Goal: Information Seeking & Learning: Understand process/instructions

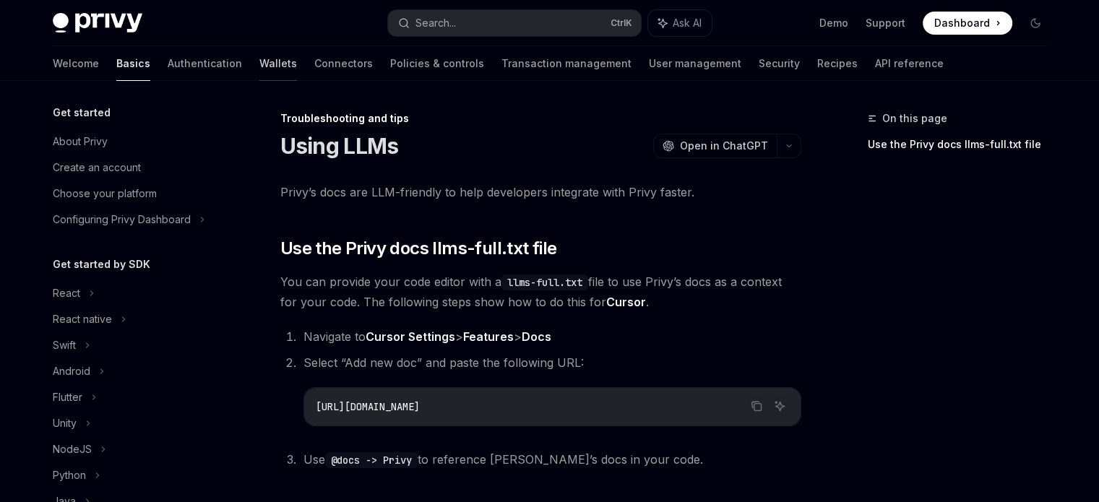
click at [259, 57] on link "Wallets" at bounding box center [278, 63] width 38 height 35
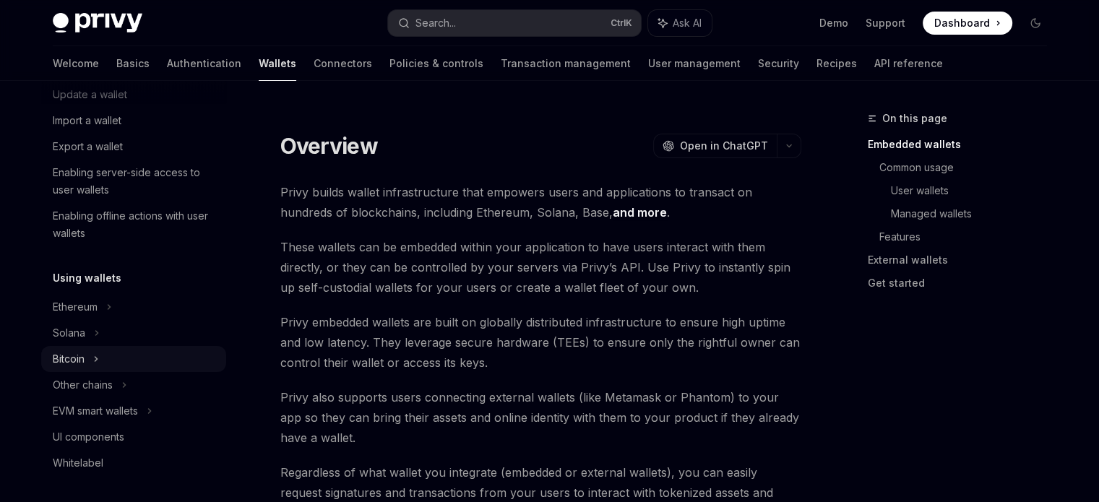
scroll to position [217, 0]
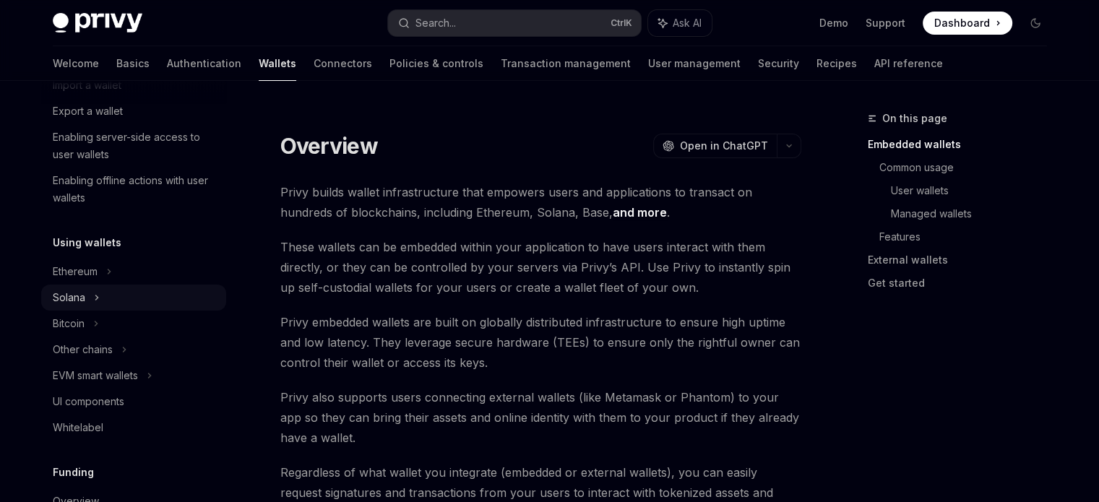
click at [82, 42] on div "Solana" at bounding box center [81, 33] width 56 height 17
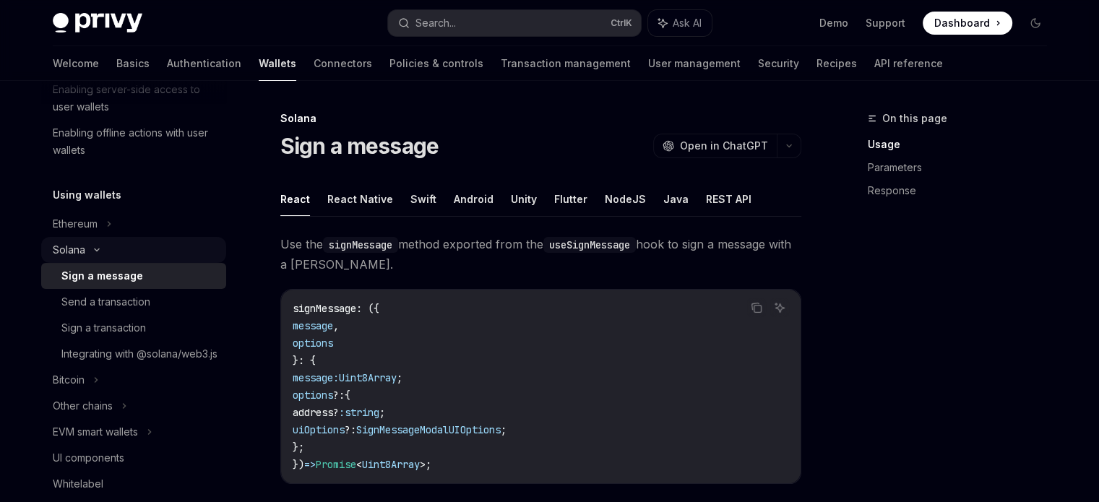
scroll to position [289, 0]
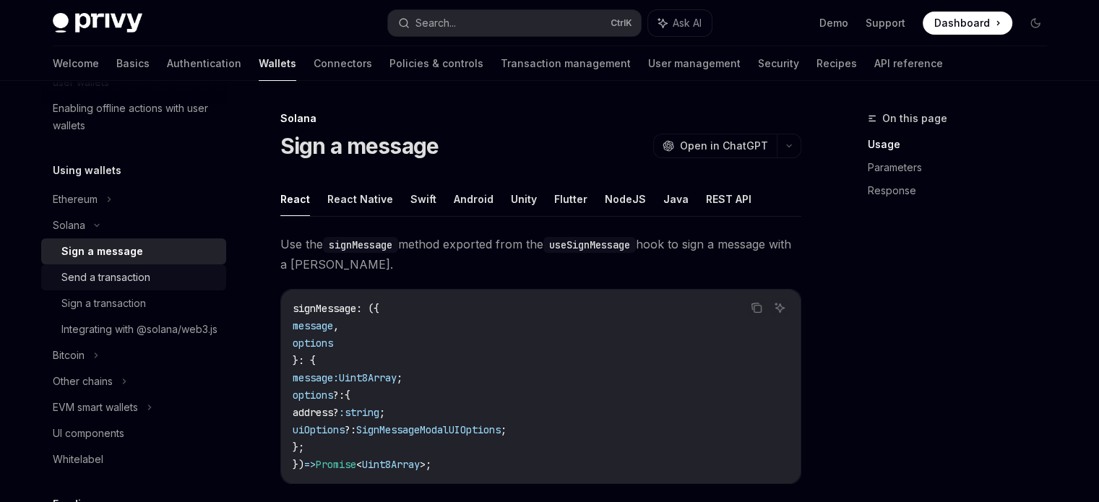
click at [140, 284] on div "Send a transaction" at bounding box center [105, 277] width 89 height 17
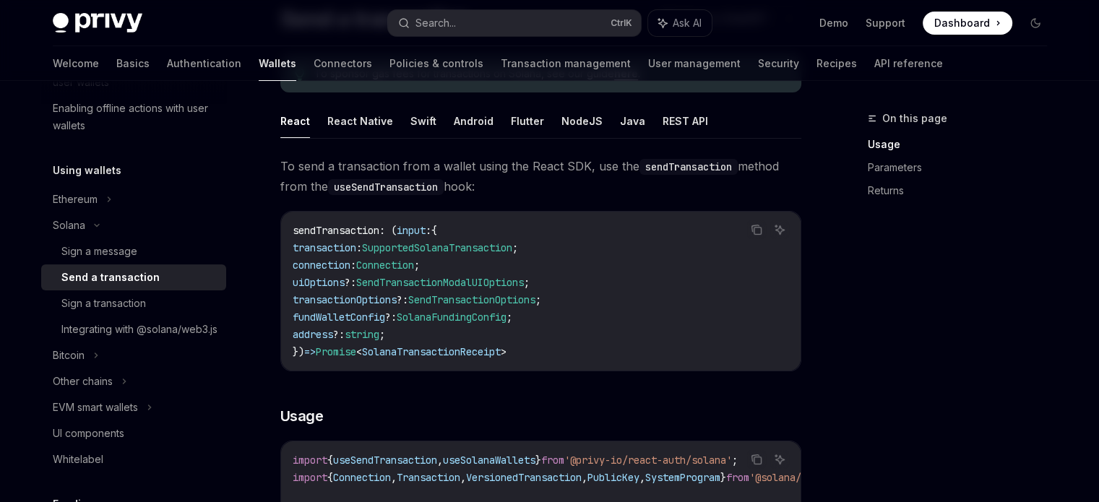
scroll to position [72, 0]
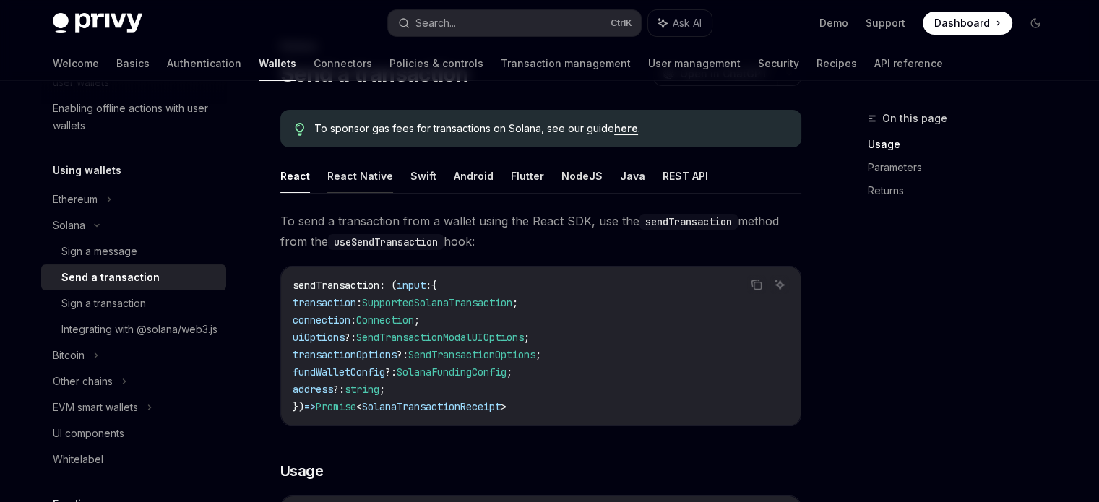
click at [344, 172] on button "React Native" at bounding box center [360, 176] width 66 height 34
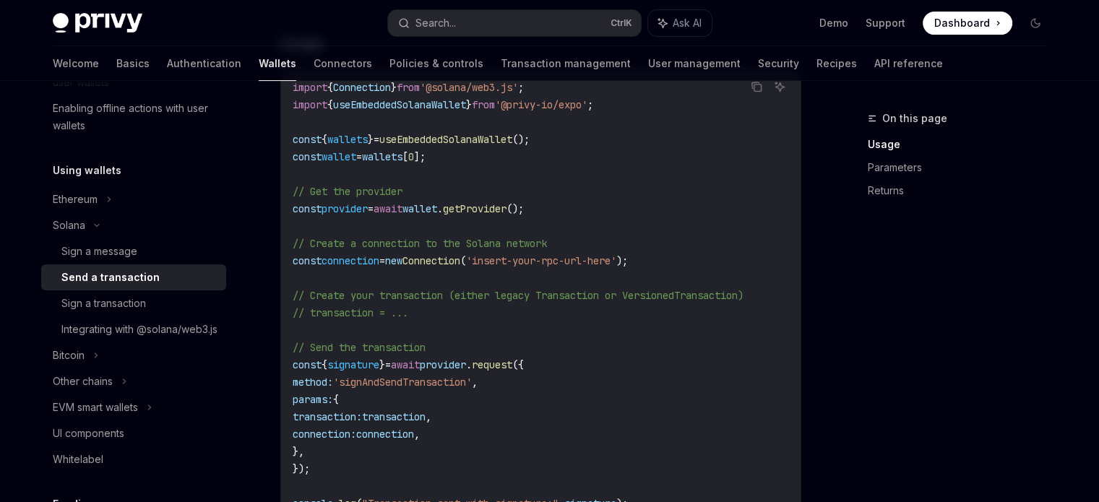
scroll to position [506, 0]
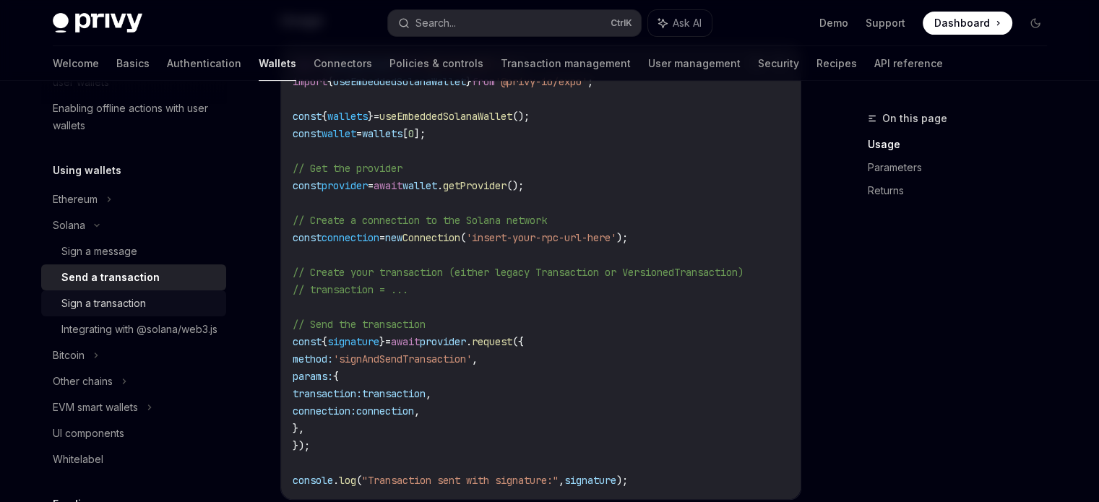
click at [130, 300] on div "Sign a transaction" at bounding box center [103, 303] width 85 height 17
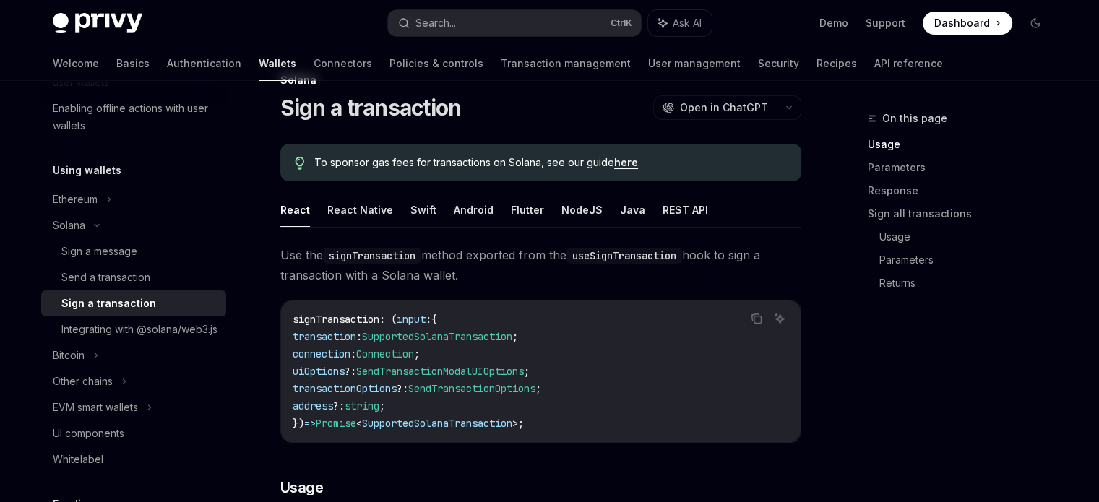
scroll to position [72, 0]
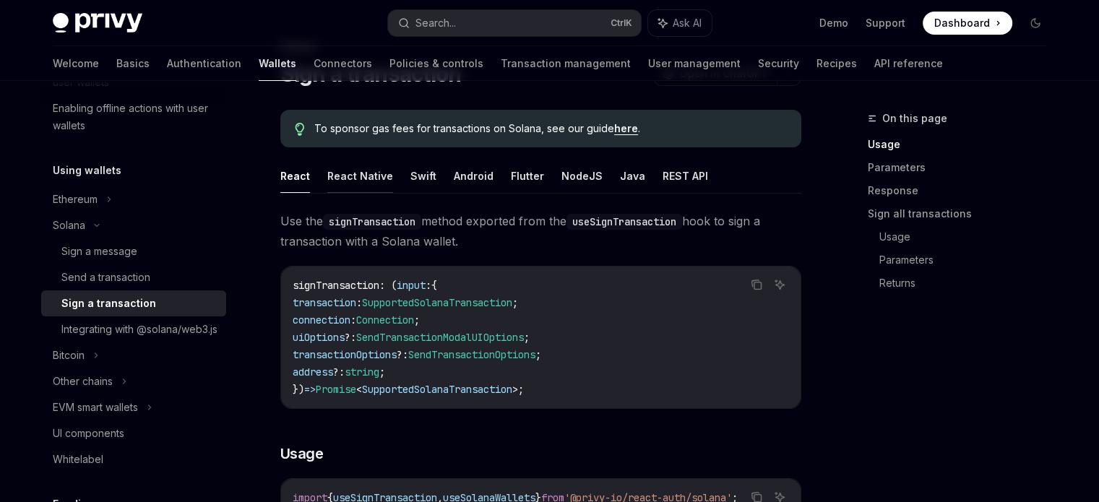
click at [355, 176] on button "React Native" at bounding box center [360, 176] width 66 height 34
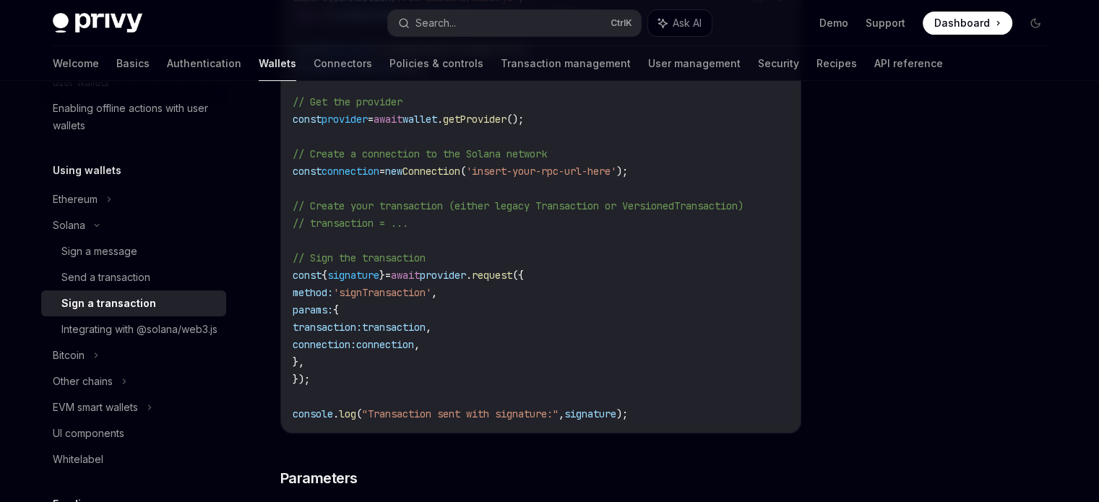
scroll to position [578, 0]
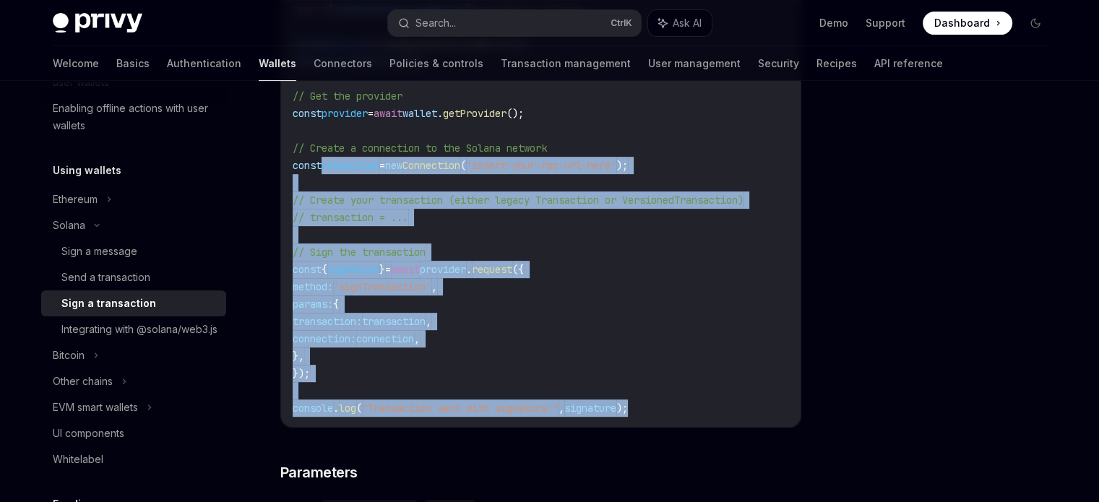
drag, startPoint x: 665, startPoint y: 405, endPoint x: 399, endPoint y: 167, distance: 356.6
click at [324, 170] on code "import { Connection } from '@solana/web3.js' ; import { useEmbeddedSolanaWallet…" at bounding box center [541, 199] width 496 height 433
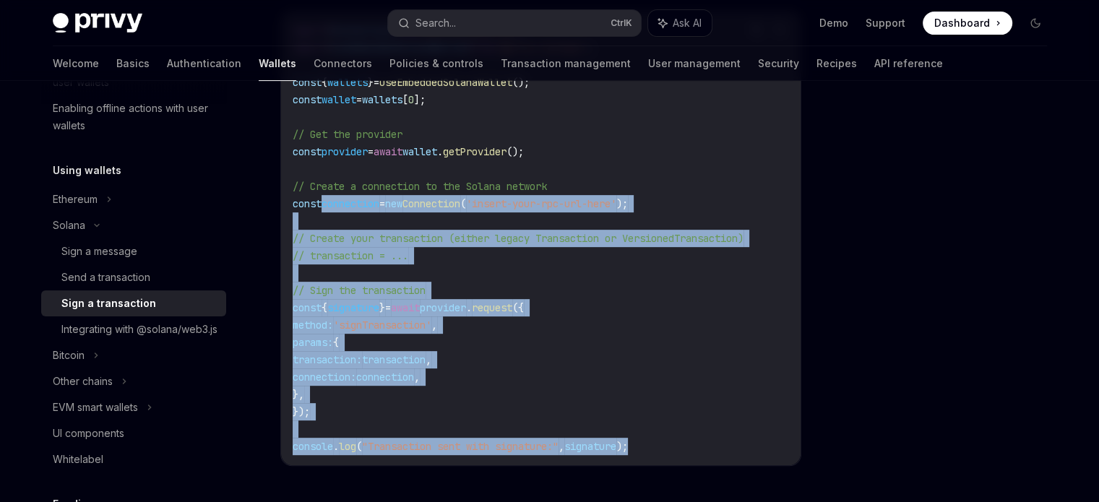
scroll to position [506, 0]
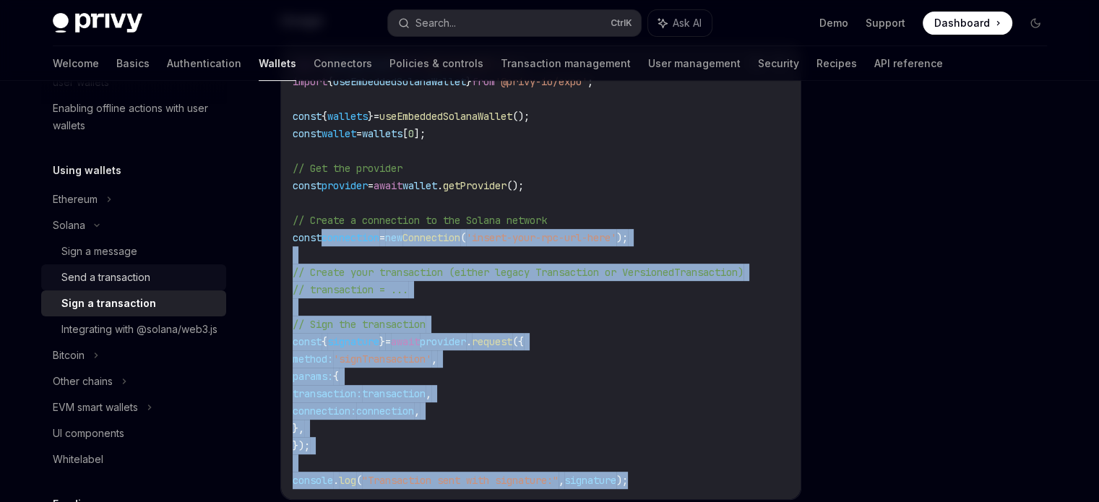
click at [125, 272] on div "Send a transaction" at bounding box center [105, 277] width 89 height 17
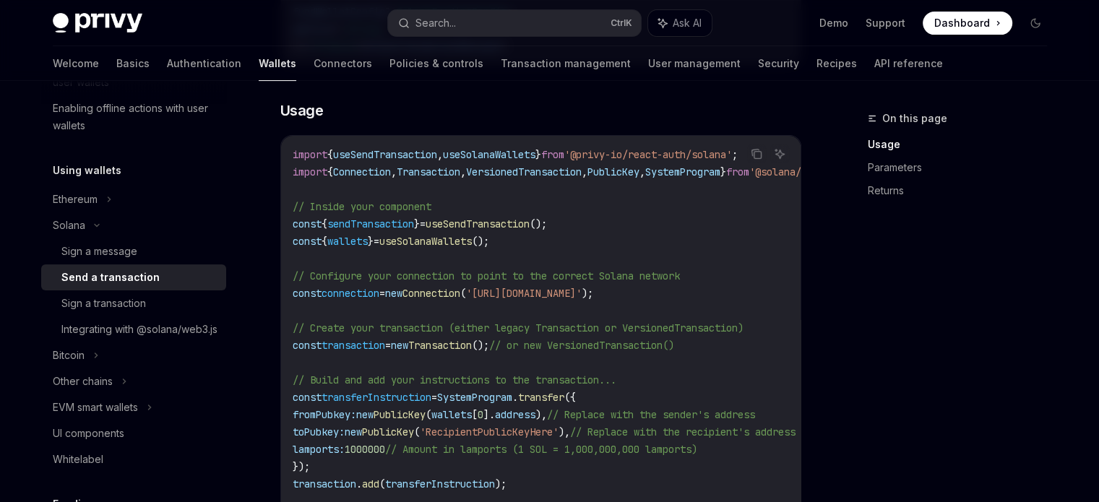
scroll to position [433, 0]
click at [368, 154] on span "useSendTransaction" at bounding box center [385, 153] width 104 height 13
click at [535, 150] on span "useSolanaWallets" at bounding box center [489, 153] width 92 height 13
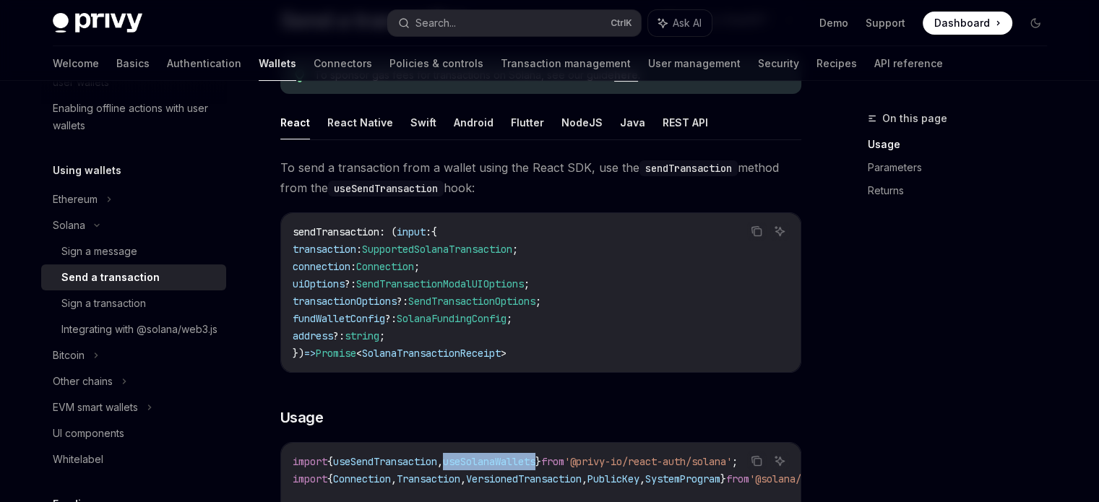
scroll to position [0, 0]
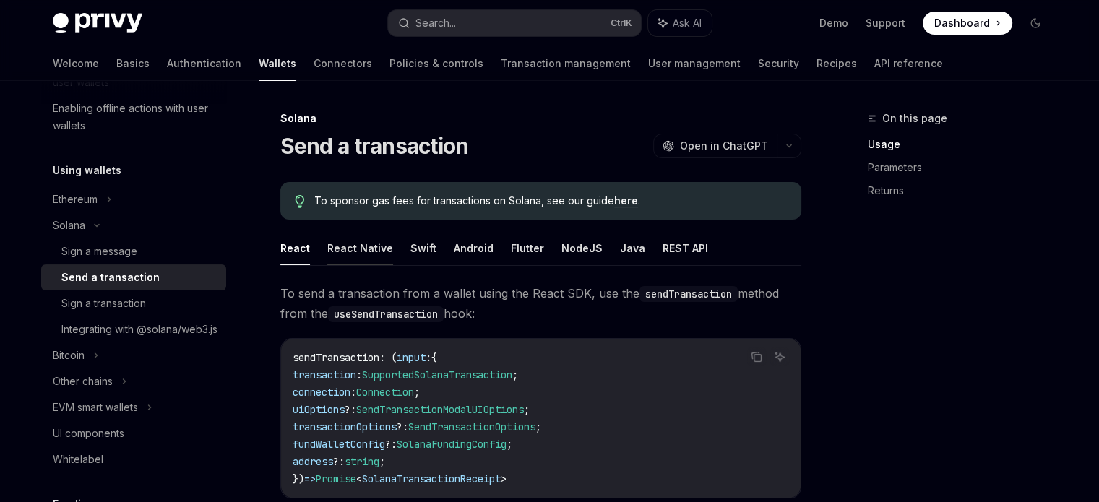
click at [358, 240] on button "React Native" at bounding box center [360, 248] width 66 height 34
type textarea "*"
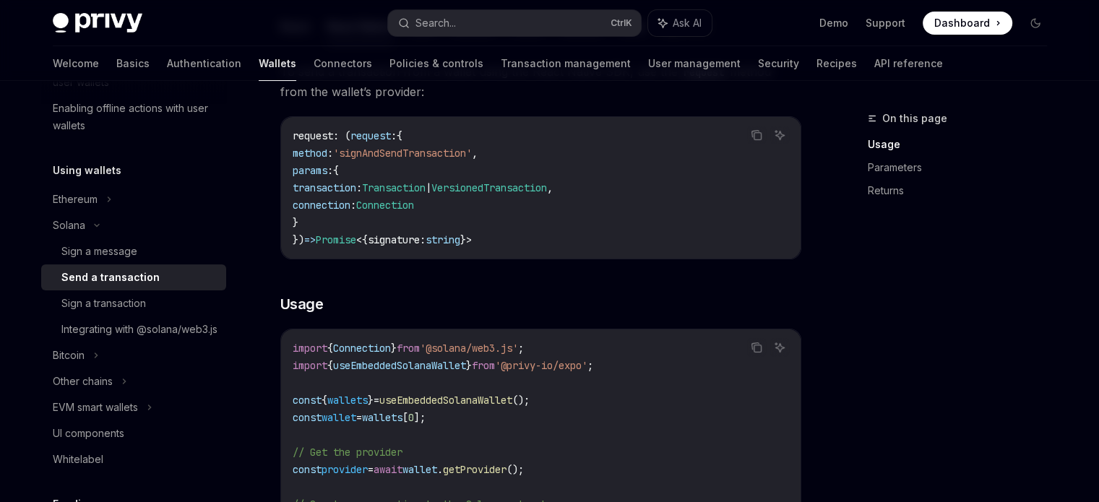
scroll to position [289, 0]
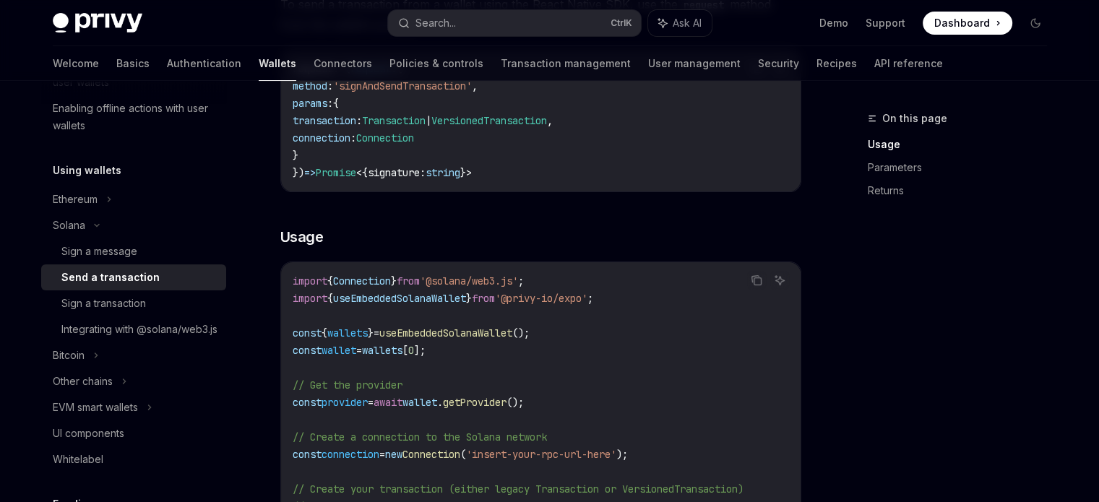
click at [441, 295] on span "useEmbeddedSolanaWallet" at bounding box center [399, 298] width 133 height 13
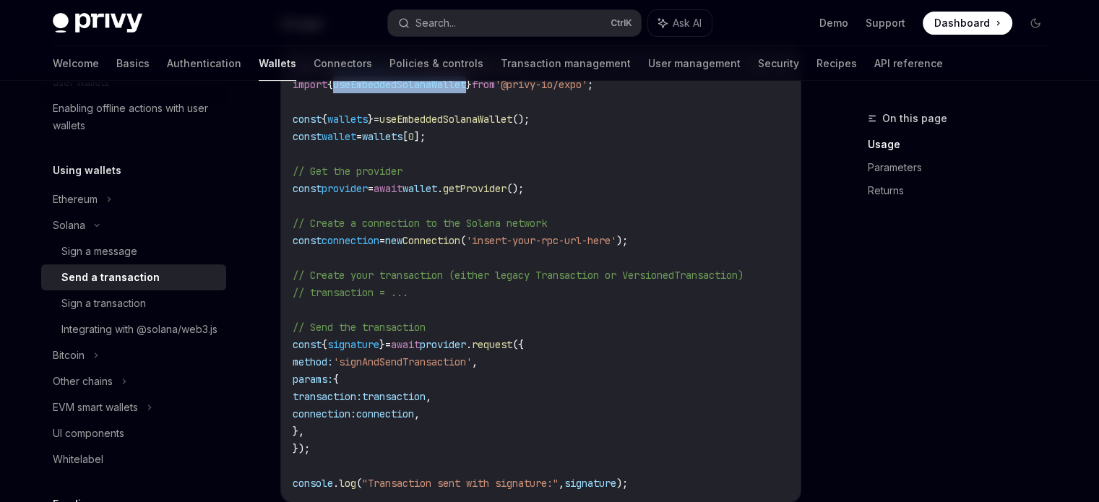
scroll to position [506, 0]
